Goal: Obtain resource: Download file/media

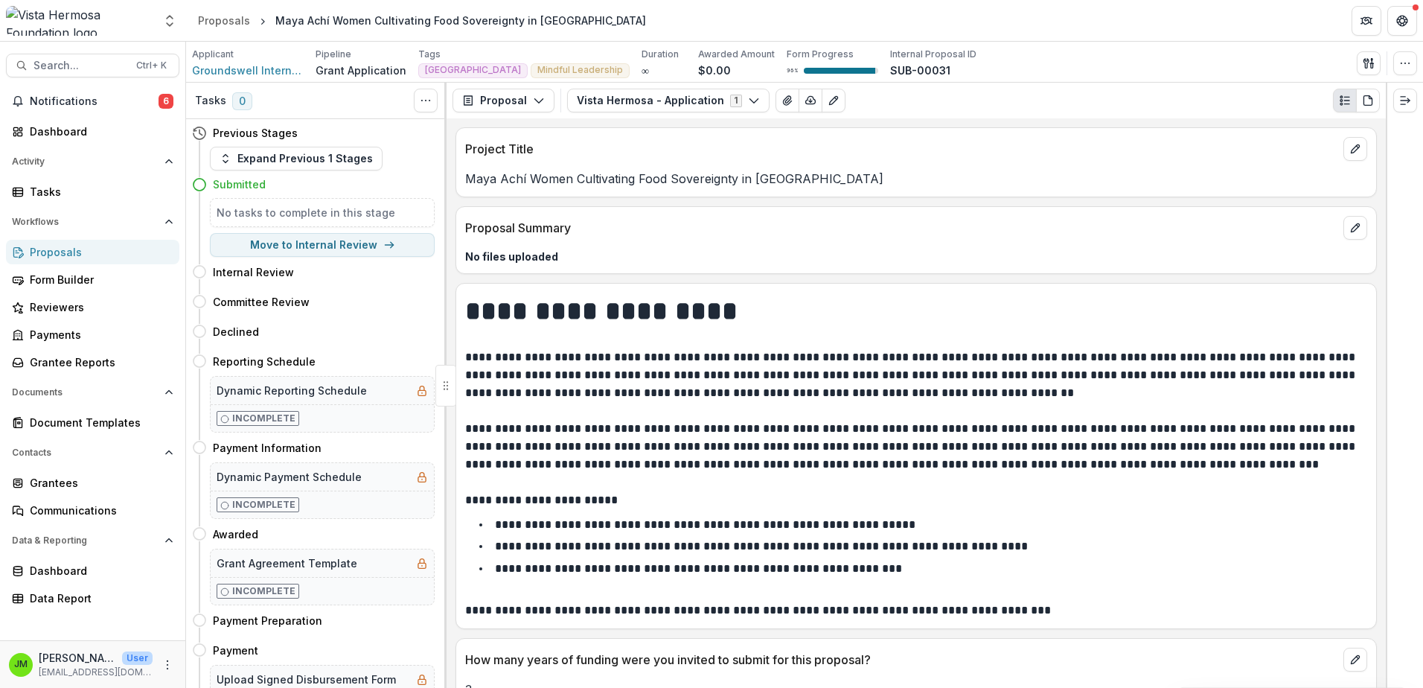
drag, startPoint x: 820, startPoint y: 174, endPoint x: 550, endPoint y: 176, distance: 270.2
click at [820, 174] on p "Maya Achí Women Cultivating Food Sovereignty in [GEOGRAPHIC_DATA]" at bounding box center [916, 179] width 902 height 18
drag, startPoint x: 550, startPoint y: 176, endPoint x: 532, endPoint y: 173, distance: 18.0
click at [532, 173] on p "Maya Achí Women Cultivating Food Sovereignty in [GEOGRAPHIC_DATA]" at bounding box center [916, 179] width 902 height 18
drag, startPoint x: 532, startPoint y: 173, endPoint x: 463, endPoint y: 173, distance: 69.2
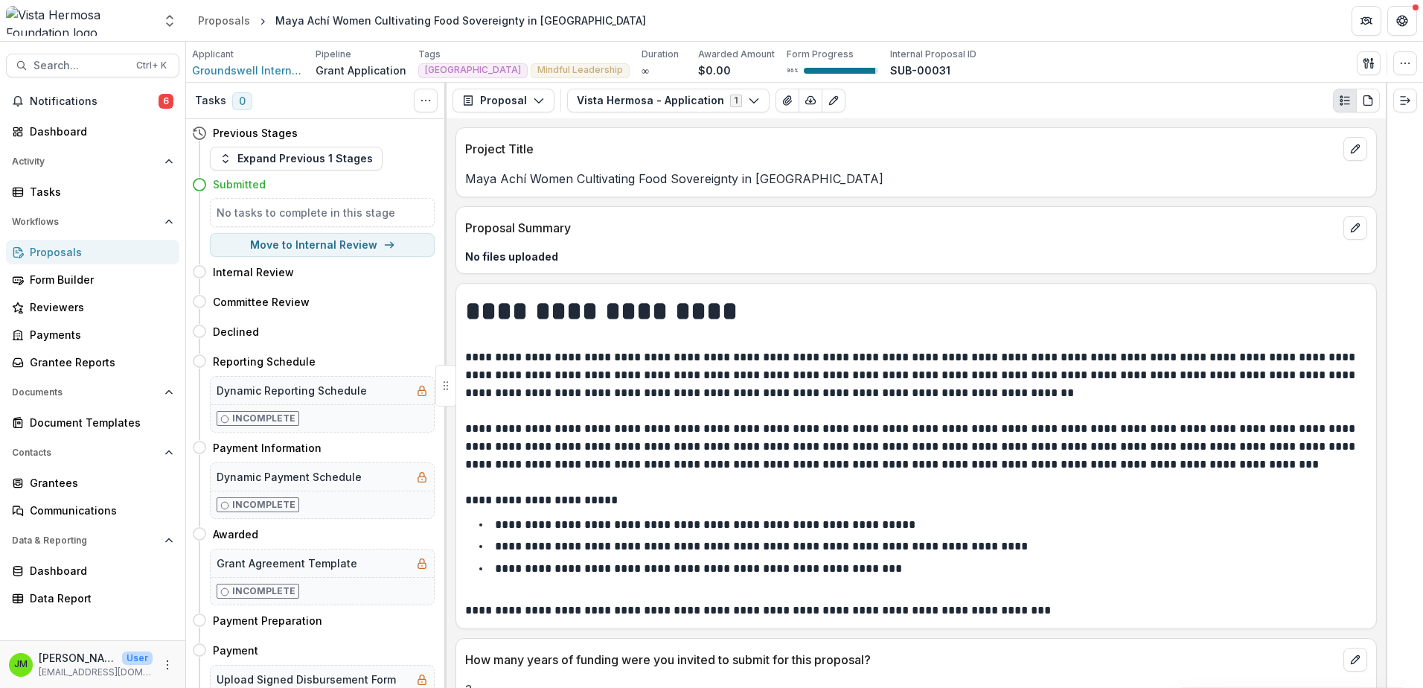
click at [463, 173] on div "Maya Achí Women Cultivating Food Sovereignty in [GEOGRAPHIC_DATA]" at bounding box center [916, 179] width 920 height 18
drag, startPoint x: 465, startPoint y: 174, endPoint x: 828, endPoint y: 182, distance: 363.3
click at [828, 182] on p "Maya Achí Women Cultivating Food Sovereignty in [GEOGRAPHIC_DATA]" at bounding box center [916, 179] width 902 height 18
copy p "Maya Achí Women Cultivating Food Sovereignty in [GEOGRAPHIC_DATA]"
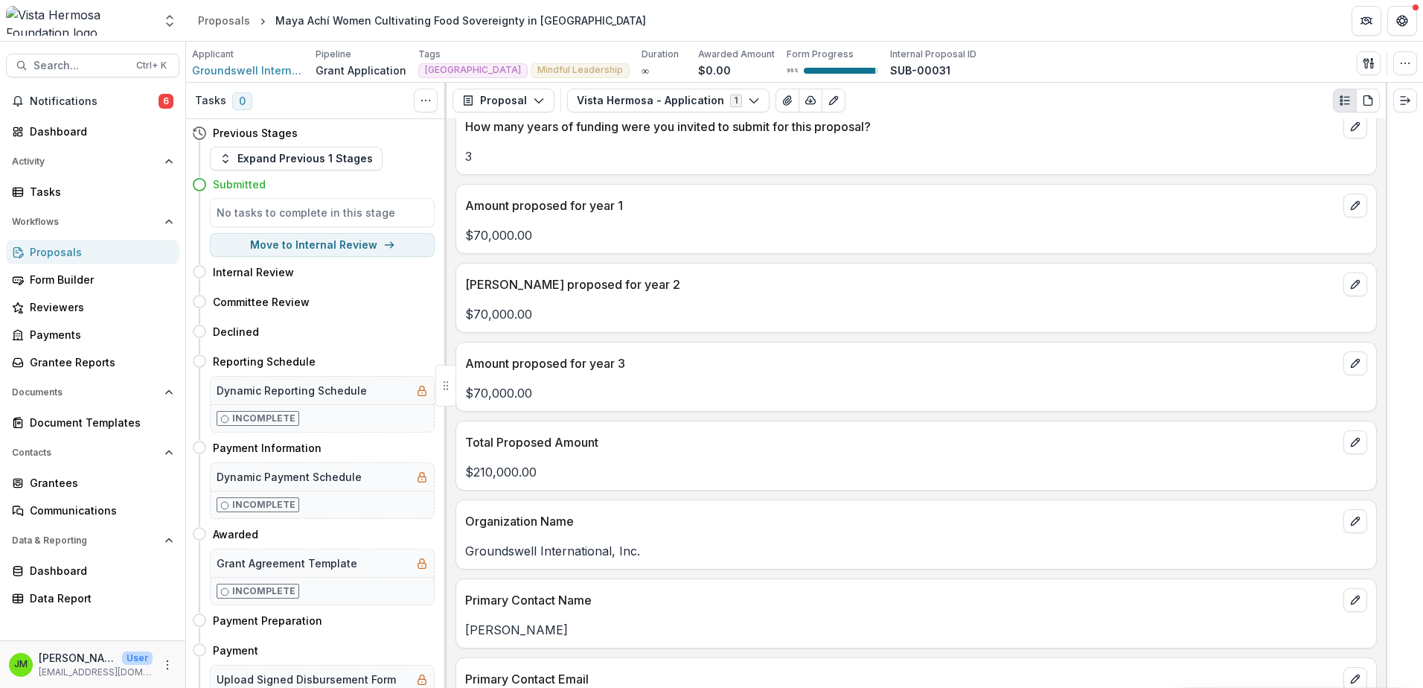
scroll to position [819, 0]
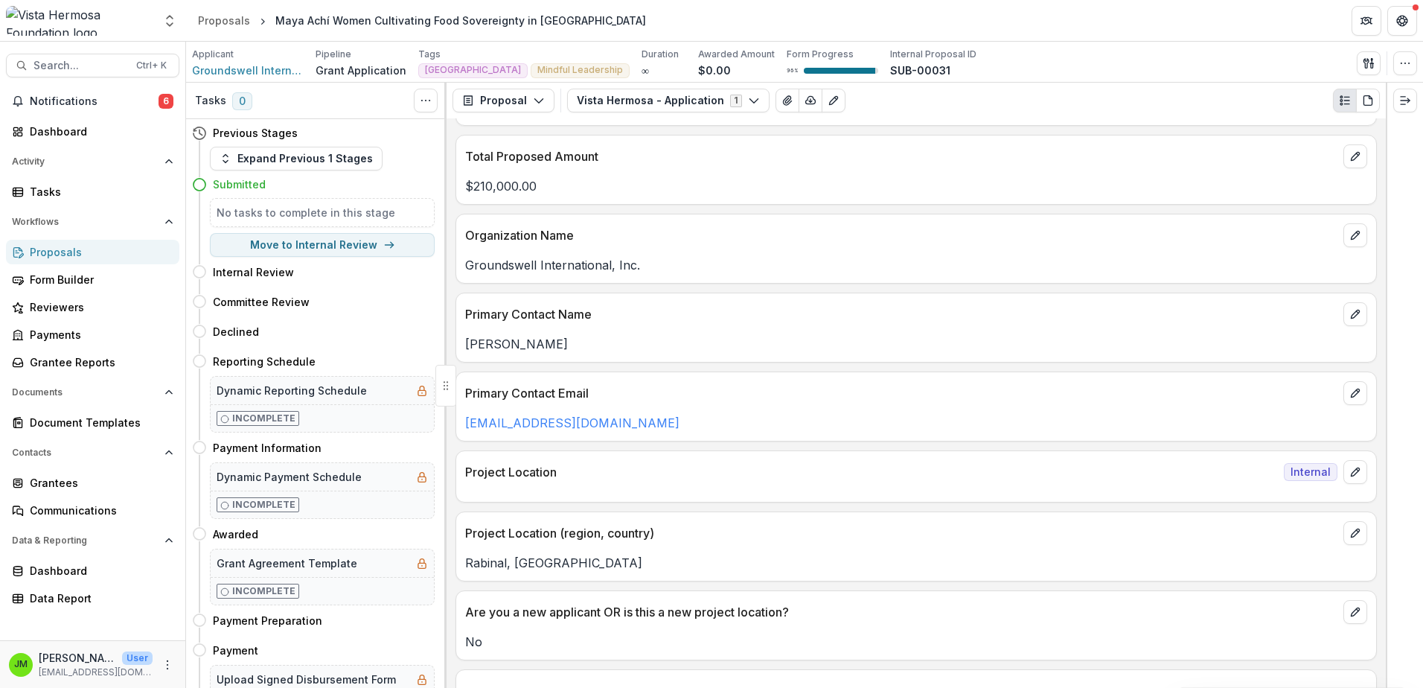
drag, startPoint x: 945, startPoint y: 357, endPoint x: 259, endPoint y: 1, distance: 772.0
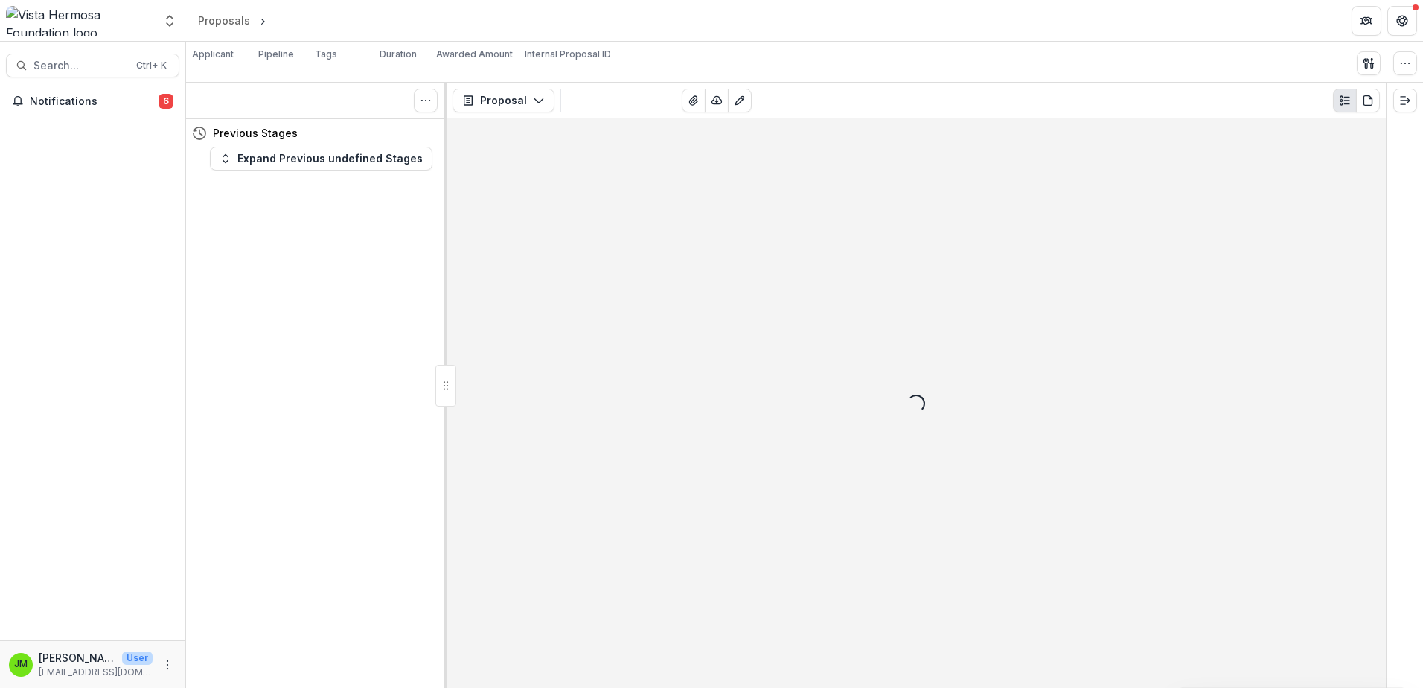
click at [982, 102] on div "Loading... 0 Forms (0) Word Download Word Download (with field descriptions) Zi…" at bounding box center [973, 101] width 813 height 24
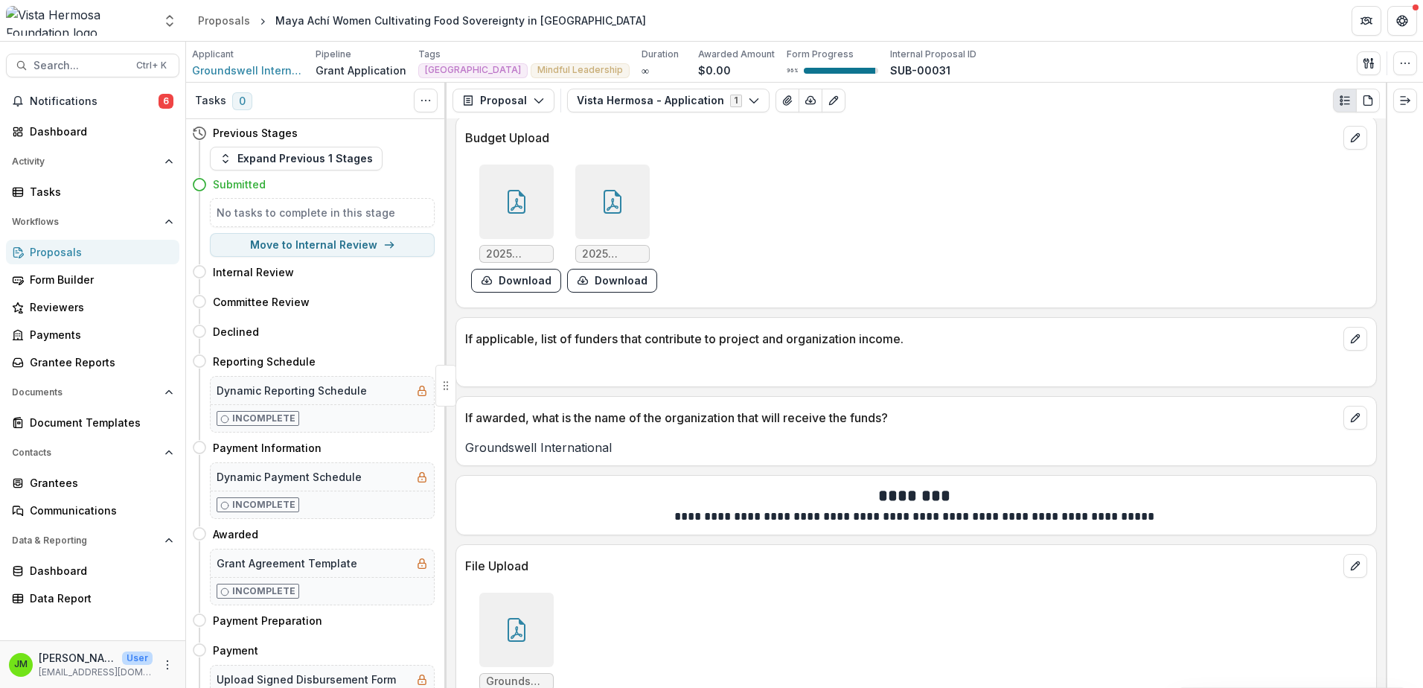
scroll to position [10784, 0]
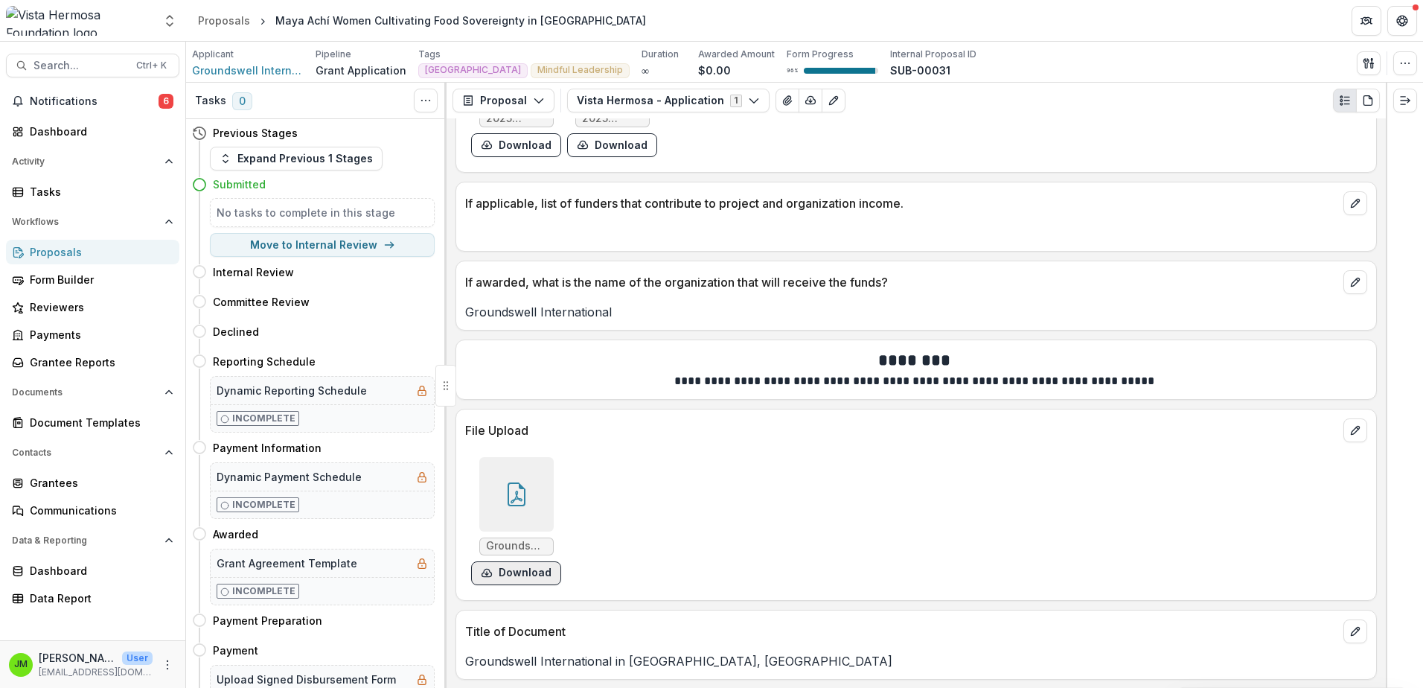
click at [529, 572] on button "Download" at bounding box center [516, 573] width 90 height 24
click at [1118, 204] on p "If applicable, list of funders that contribute to project and organization inco…" at bounding box center [901, 203] width 872 height 18
click at [592, 515] on div "Groundswell International in Rabinal Guatemala.pdf Download" at bounding box center [688, 521] width 447 height 140
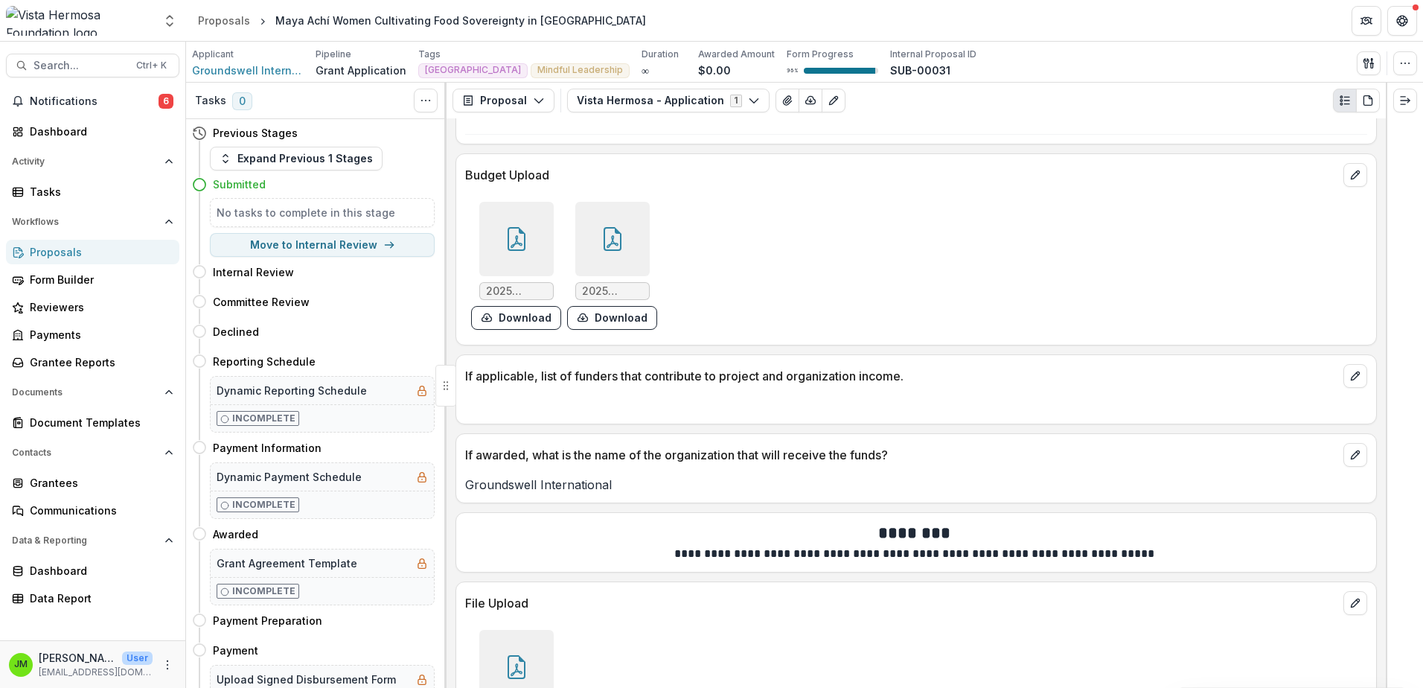
scroll to position [10561, 0]
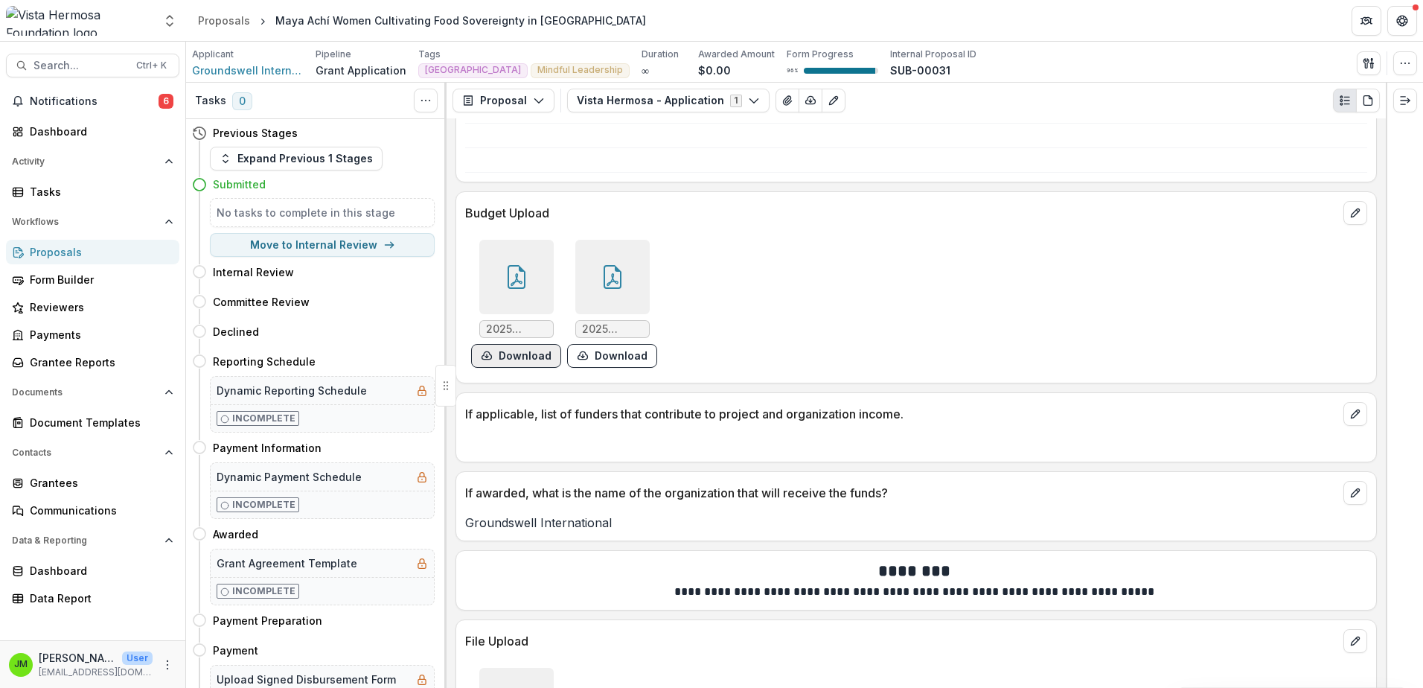
click at [500, 368] on button "Download" at bounding box center [516, 356] width 90 height 24
click at [780, 314] on div "2025 Operating Budget-Groundswell International.pdf Download 2025 Program Budge…" at bounding box center [688, 304] width 447 height 140
click at [590, 362] on button "Download" at bounding box center [612, 356] width 90 height 24
click at [940, 406] on div "If applicable, list of funders that contribute to project and organization inco…" at bounding box center [916, 409] width 920 height 33
